Goal: Navigation & Orientation: Find specific page/section

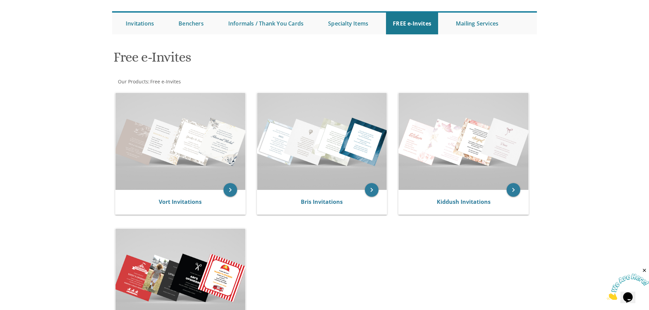
scroll to position [170, 0]
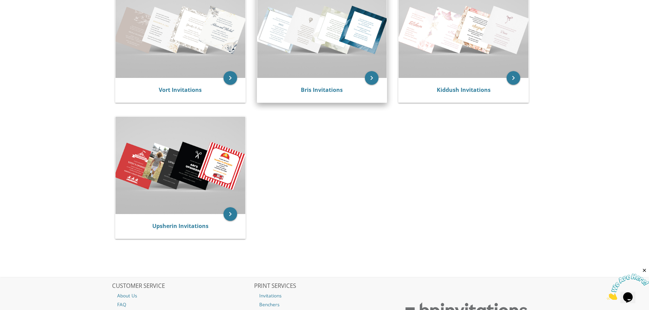
click at [303, 56] on img at bounding box center [322, 29] width 130 height 97
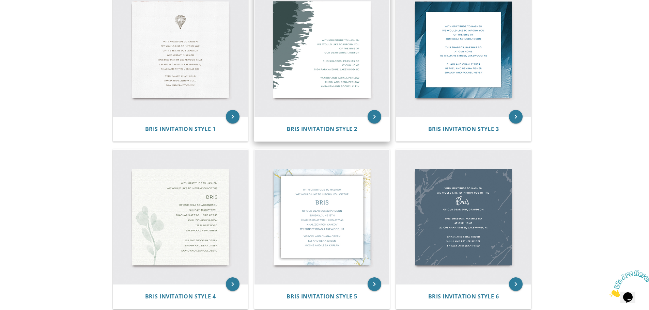
scroll to position [165, 0]
